Goal: Use online tool/utility: Utilize a website feature to perform a specific function

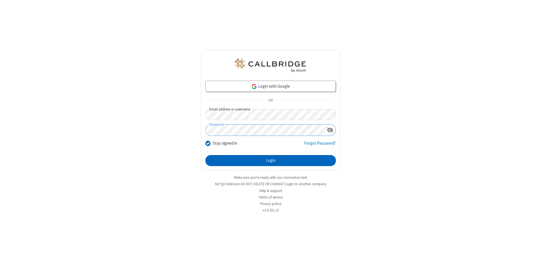
click at [271, 161] on button "Login" at bounding box center [271, 160] width 131 height 11
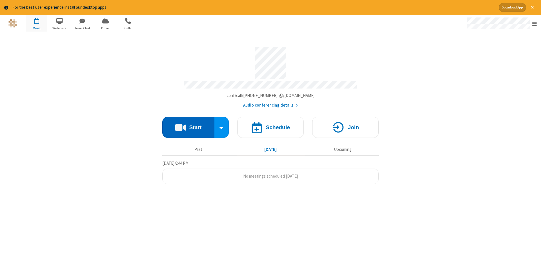
click at [188, 125] on button "Start" at bounding box center [188, 127] width 52 height 21
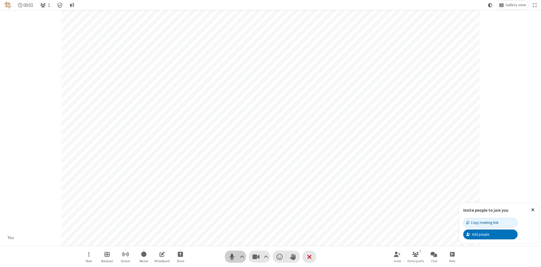
click at [232, 257] on span "Mute (Alt+A)" at bounding box center [232, 257] width 8 height 8
click at [232, 257] on span "Unmute (Alt+A)" at bounding box center [232, 257] width 8 height 8
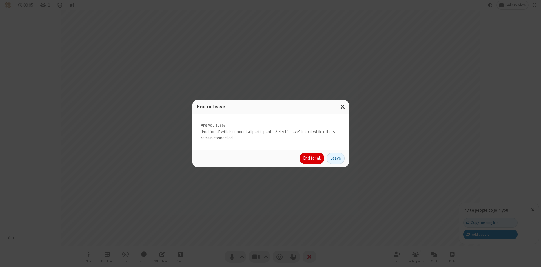
click at [312, 158] on button "End for all" at bounding box center [312, 158] width 25 height 11
